Goal: Information Seeking & Learning: Learn about a topic

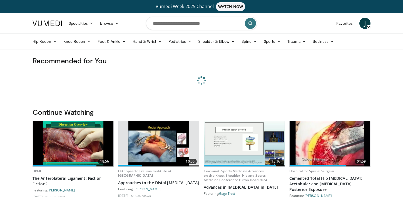
scroll to position [0, 0]
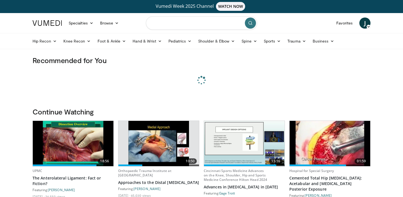
click at [174, 24] on input "Search topics, interventions" at bounding box center [201, 22] width 111 height 13
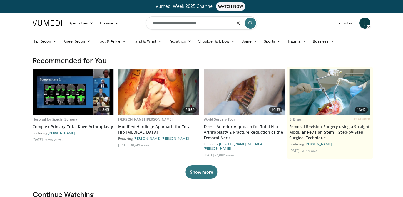
type input "**********"
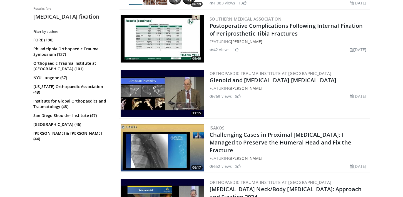
scroll to position [771, 0]
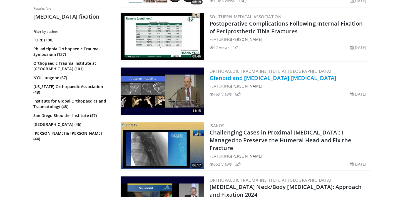
click at [224, 79] on link "Glenoid and [MEDICAL_DATA] [MEDICAL_DATA]" at bounding box center [272, 77] width 127 height 7
click at [173, 83] on img at bounding box center [162, 90] width 83 height 47
